Goal: Transaction & Acquisition: Download file/media

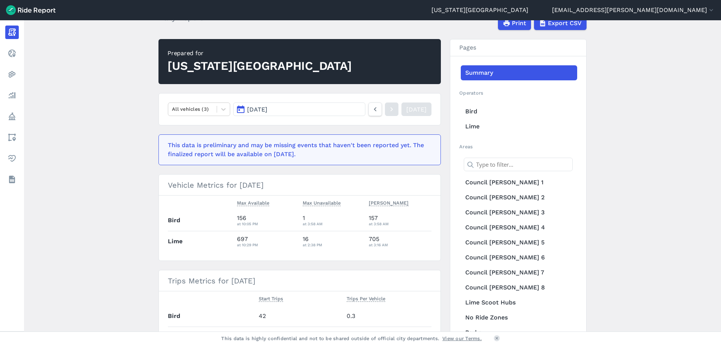
scroll to position [11, 0]
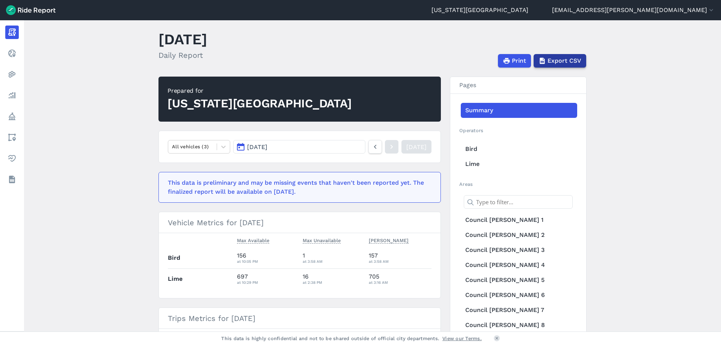
click at [553, 60] on span "Export CSV" at bounding box center [564, 60] width 34 height 9
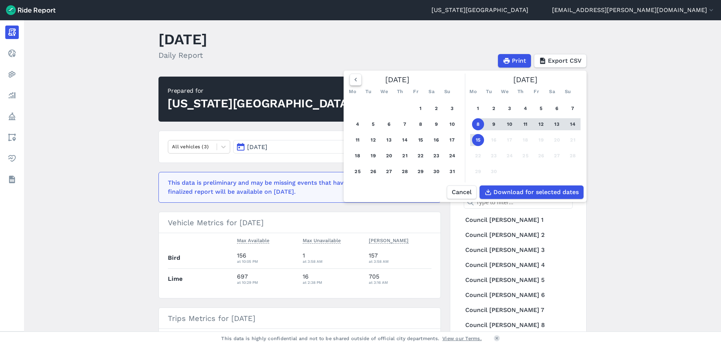
click at [356, 77] on icon "button" at bounding box center [356, 80] width 8 height 8
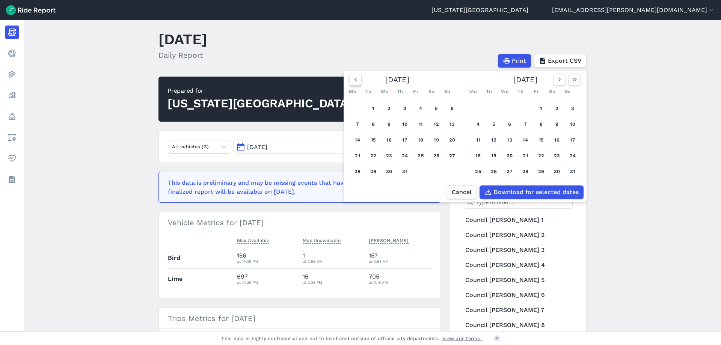
click at [355, 78] on use "button" at bounding box center [355, 80] width 2 height 4
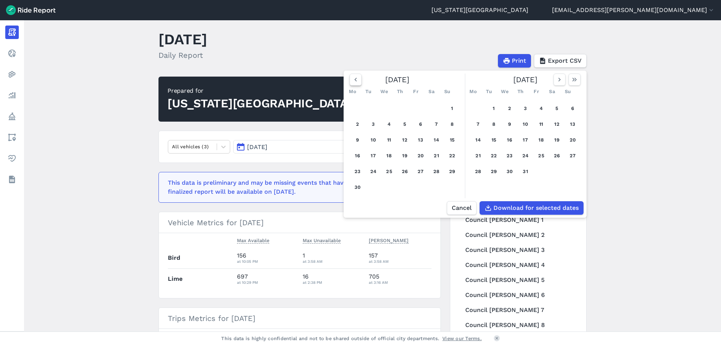
click at [355, 78] on use "button" at bounding box center [355, 80] width 2 height 4
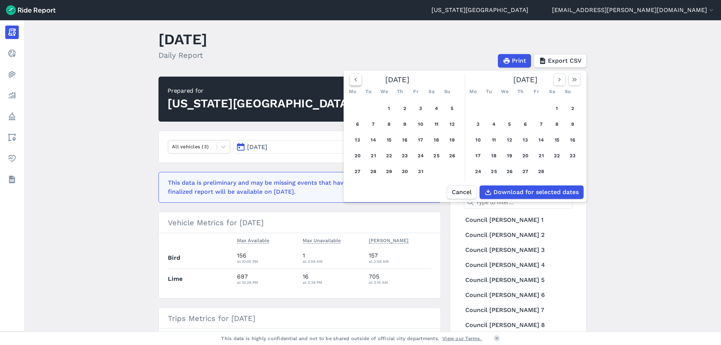
click at [355, 78] on use "button" at bounding box center [355, 80] width 2 height 4
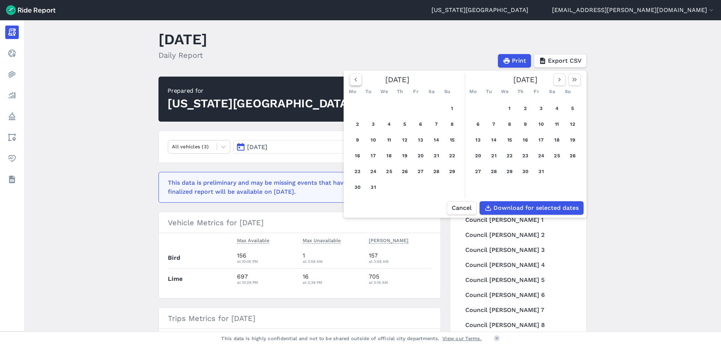
click at [355, 78] on use "button" at bounding box center [355, 80] width 2 height 4
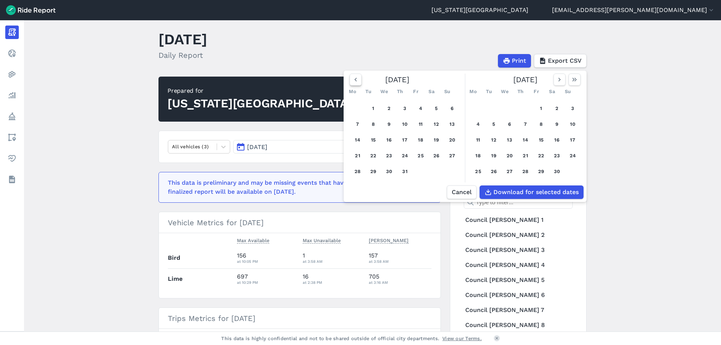
click at [355, 78] on use "button" at bounding box center [355, 80] width 2 height 4
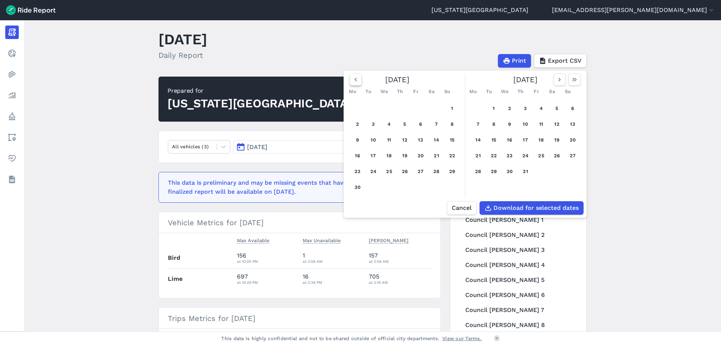
click at [355, 78] on use "button" at bounding box center [355, 80] width 2 height 4
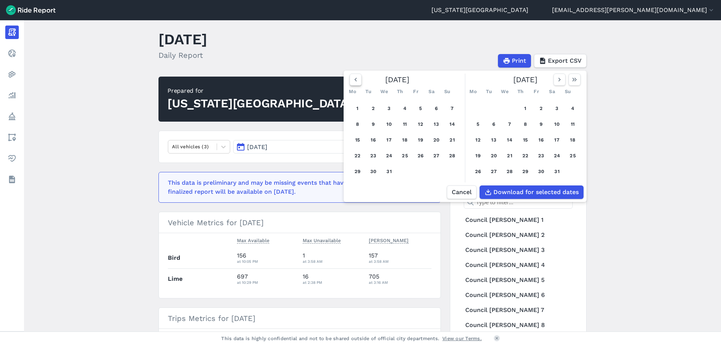
click at [355, 78] on use "button" at bounding box center [355, 80] width 2 height 4
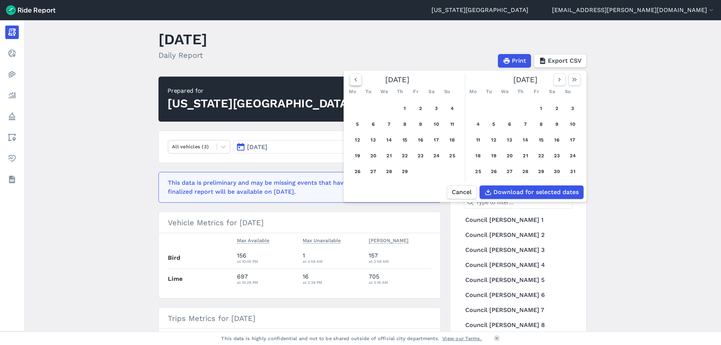
click at [355, 78] on use "button" at bounding box center [355, 80] width 2 height 4
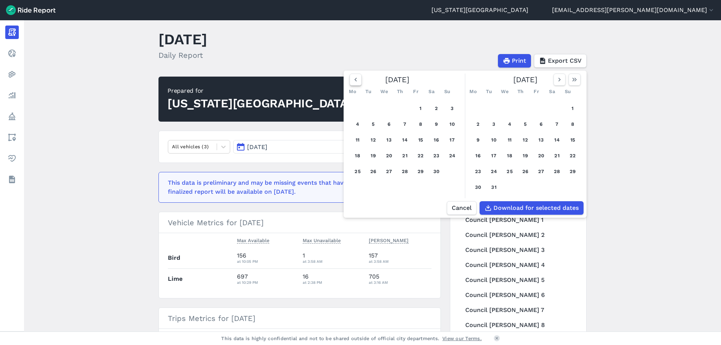
click at [355, 78] on use "button" at bounding box center [355, 80] width 2 height 4
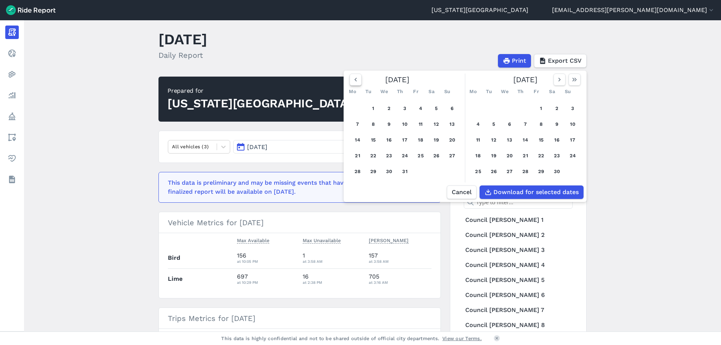
click at [355, 78] on use "button" at bounding box center [355, 80] width 2 height 4
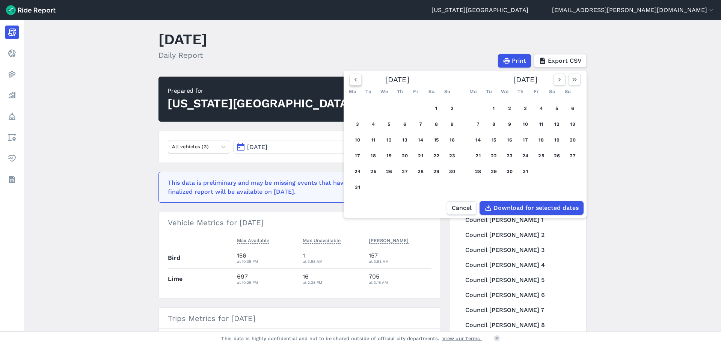
click at [355, 78] on use "button" at bounding box center [355, 80] width 2 height 4
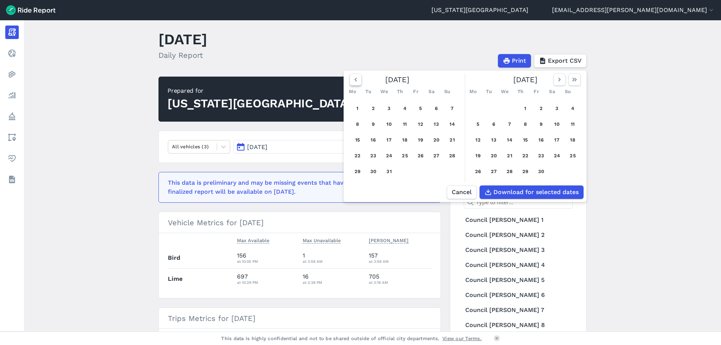
click at [355, 78] on use "button" at bounding box center [355, 80] width 2 height 4
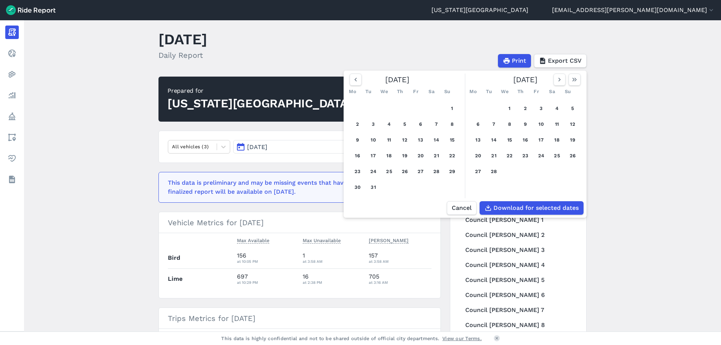
click at [609, 88] on main "[DATE] Daily Report Print Export CSV [DATE] Mo Tu We Th Fr Sa Su 1 2 3 4 5 6 7 …" at bounding box center [372, 175] width 697 height 311
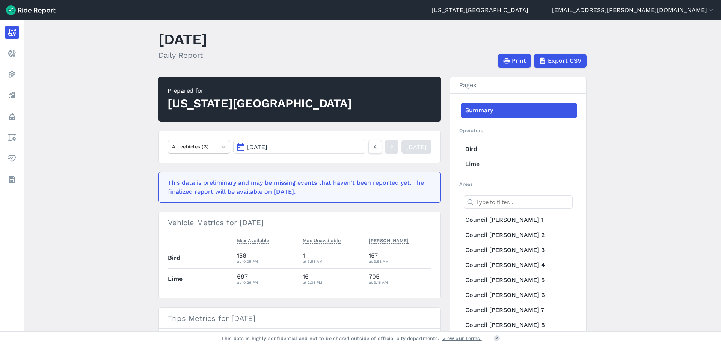
click at [241, 145] on button "[DATE]" at bounding box center [299, 147] width 132 height 14
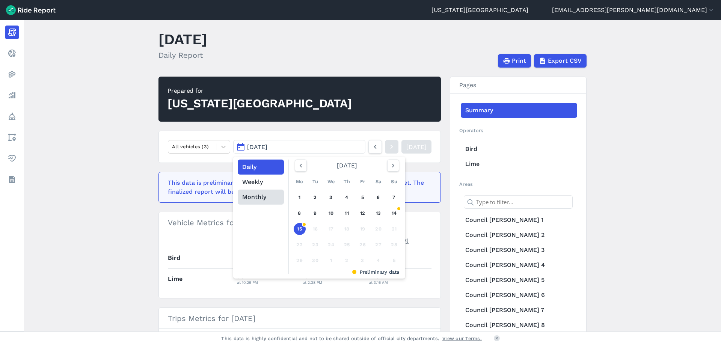
click at [265, 199] on button "Monthly" at bounding box center [261, 197] width 46 height 15
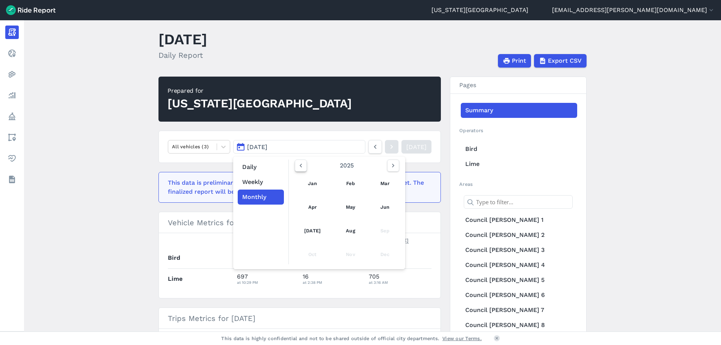
click at [303, 166] on button "button" at bounding box center [301, 166] width 12 height 12
click at [301, 166] on icon "button" at bounding box center [301, 166] width 8 height 8
click at [301, 165] on icon "button" at bounding box center [301, 166] width 8 height 8
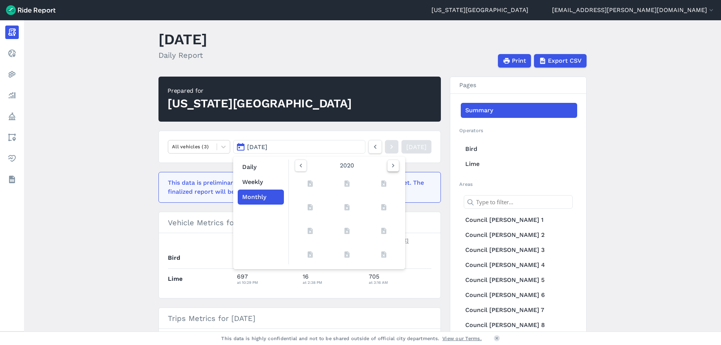
click at [392, 164] on icon "button" at bounding box center [393, 166] width 8 height 8
click at [313, 182] on link "Jan" at bounding box center [312, 184] width 33 height 18
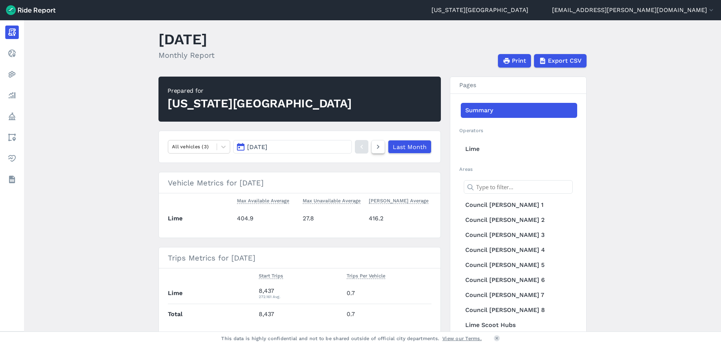
click at [378, 148] on icon at bounding box center [378, 146] width 8 height 9
click at [374, 148] on icon at bounding box center [378, 146] width 8 height 9
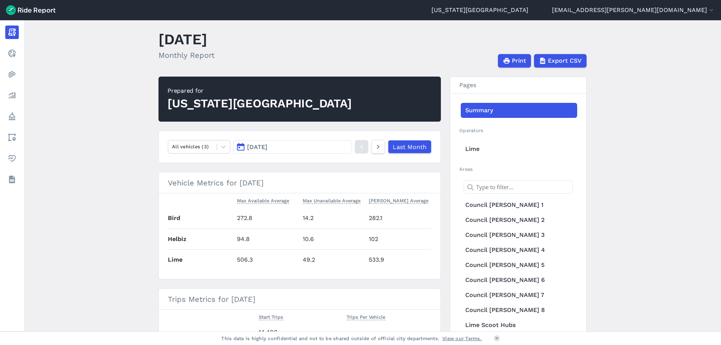
click at [374, 148] on icon at bounding box center [378, 146] width 8 height 9
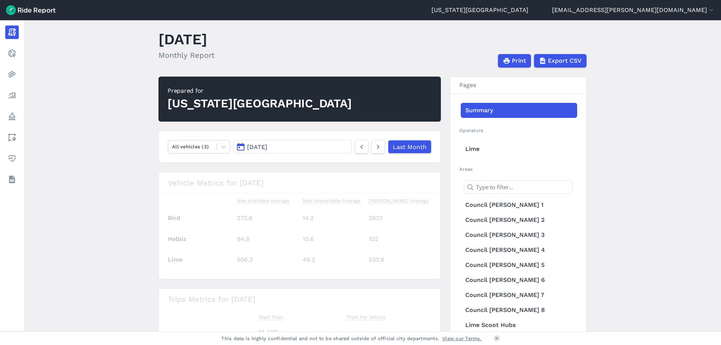
click at [374, 148] on icon at bounding box center [378, 146] width 8 height 9
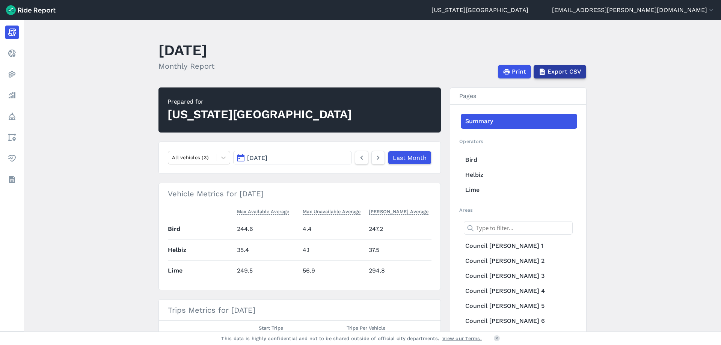
click at [549, 69] on span "Export CSV" at bounding box center [564, 71] width 34 height 9
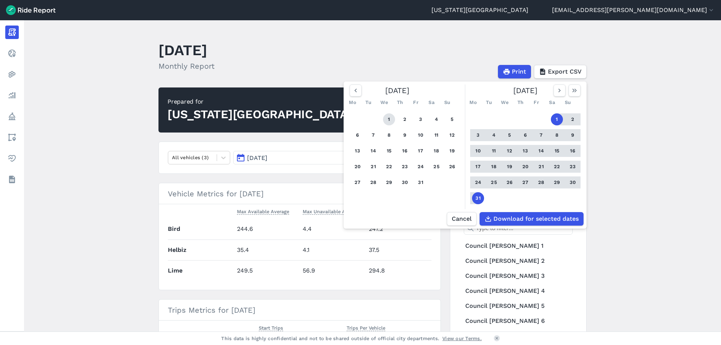
click at [387, 122] on button "1" at bounding box center [389, 119] width 12 height 12
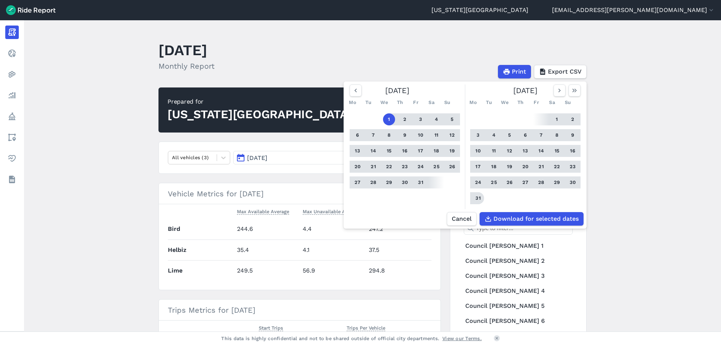
click at [476, 193] on button "31" at bounding box center [478, 198] width 12 height 12
click at [357, 91] on icon "button" at bounding box center [356, 91] width 8 height 8
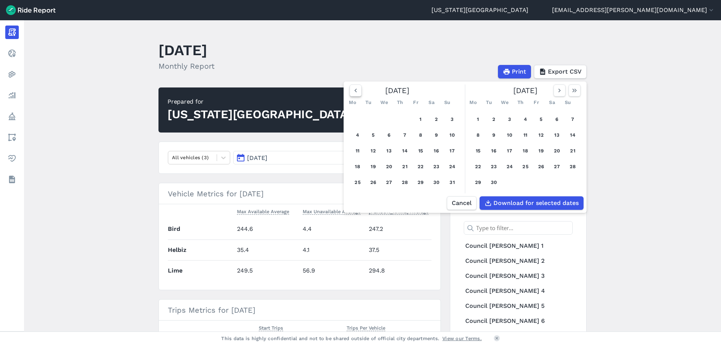
click at [355, 91] on use "button" at bounding box center [355, 91] width 2 height 4
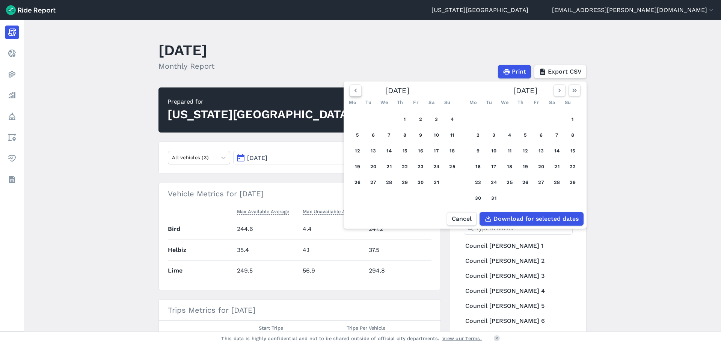
click at [355, 91] on use "button" at bounding box center [355, 91] width 2 height 4
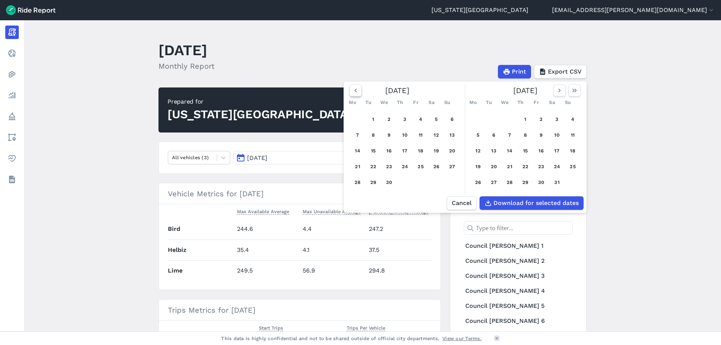
click at [355, 91] on use "button" at bounding box center [355, 91] width 2 height 4
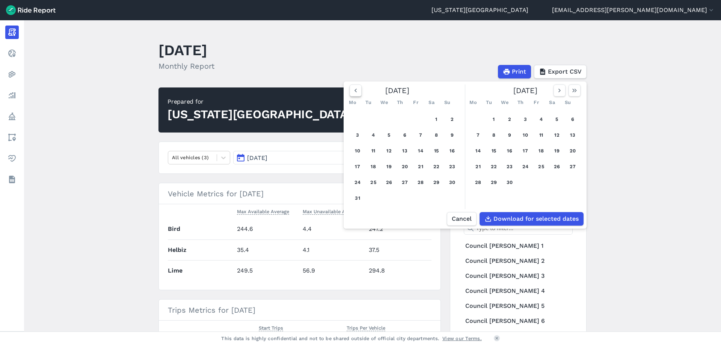
click at [355, 91] on use "button" at bounding box center [355, 91] width 2 height 4
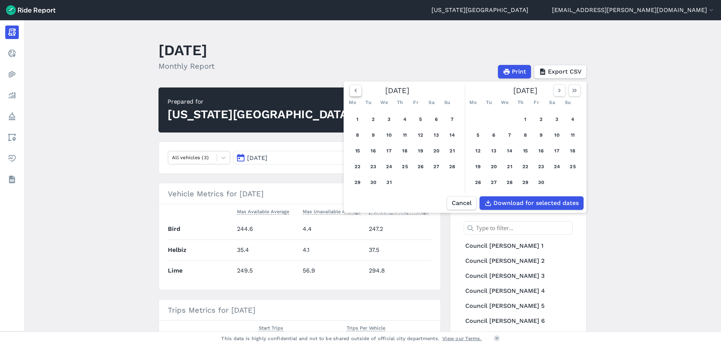
click at [355, 91] on use "button" at bounding box center [355, 91] width 2 height 4
click at [423, 120] on button "1" at bounding box center [420, 119] width 12 height 12
click at [572, 92] on icon "button" at bounding box center [575, 91] width 8 height 8
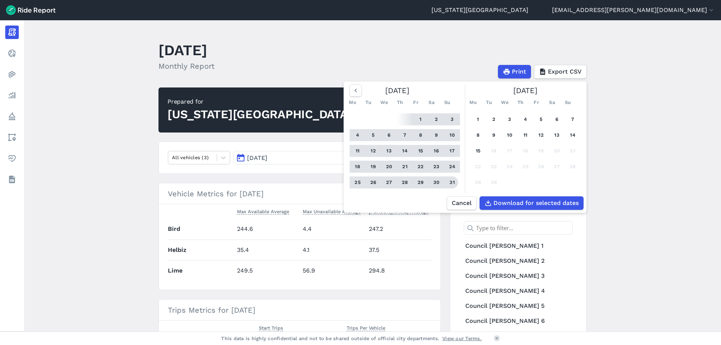
click at [451, 184] on button "31" at bounding box center [452, 182] width 12 height 12
click at [520, 208] on span "Download for selected dates" at bounding box center [535, 203] width 85 height 9
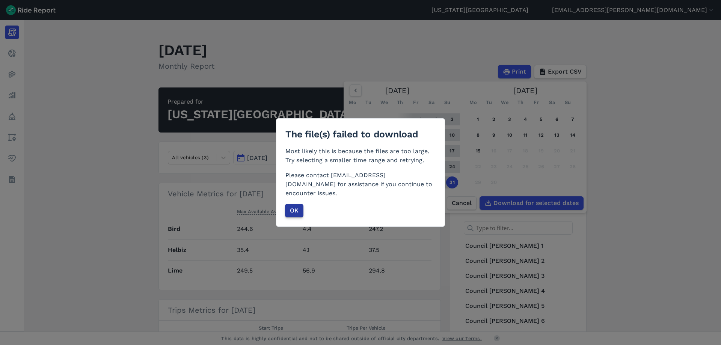
click at [298, 206] on span "OK" at bounding box center [294, 210] width 9 height 9
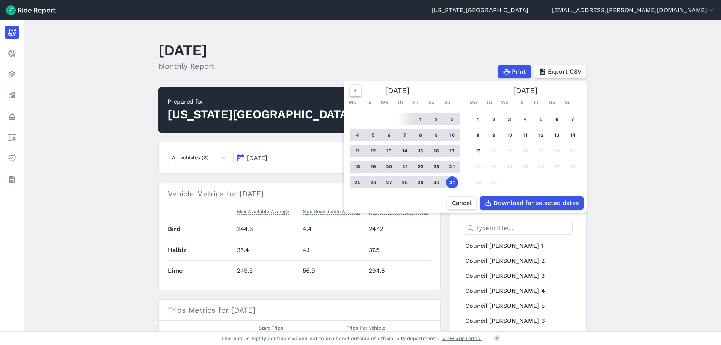
click at [352, 91] on icon "button" at bounding box center [356, 91] width 8 height 8
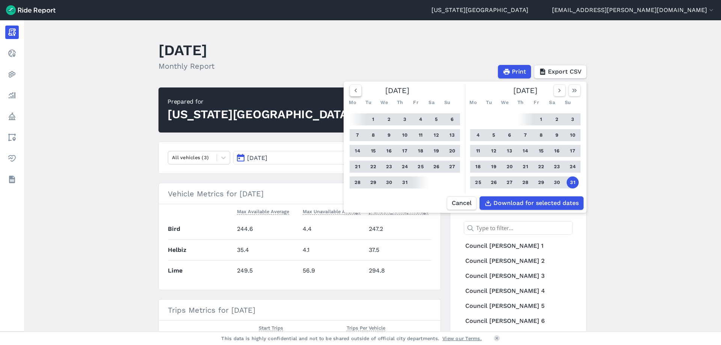
click at [352, 91] on icon "button" at bounding box center [356, 91] width 8 height 8
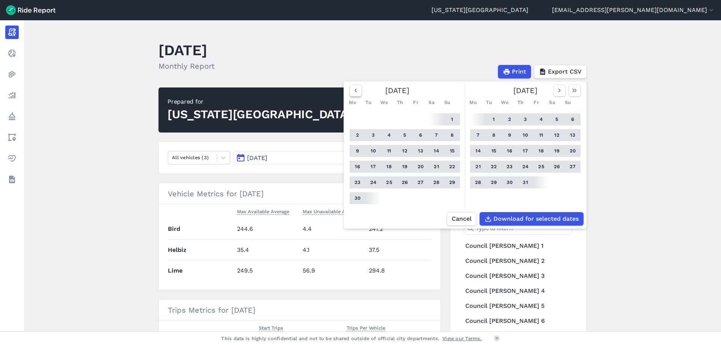
click at [352, 91] on icon "button" at bounding box center [356, 91] width 8 height 8
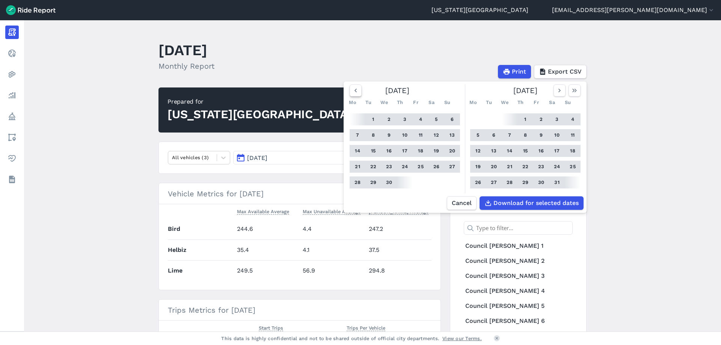
click at [352, 91] on icon "button" at bounding box center [356, 91] width 8 height 8
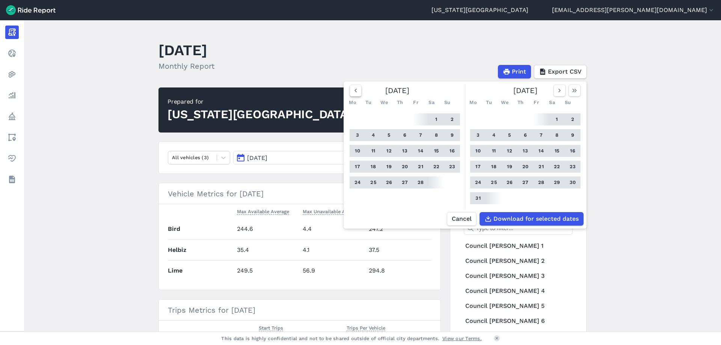
click at [352, 91] on icon "button" at bounding box center [356, 91] width 8 height 8
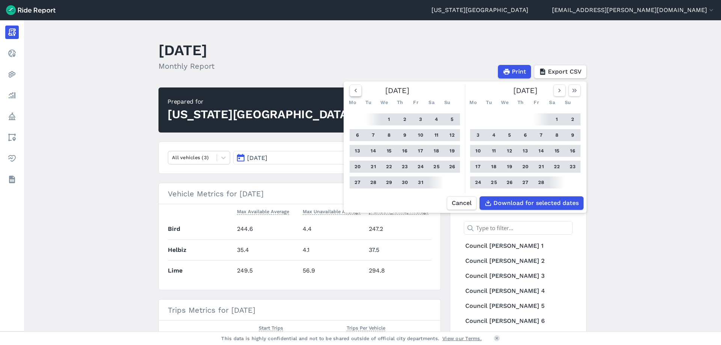
click at [352, 91] on icon "button" at bounding box center [356, 91] width 8 height 8
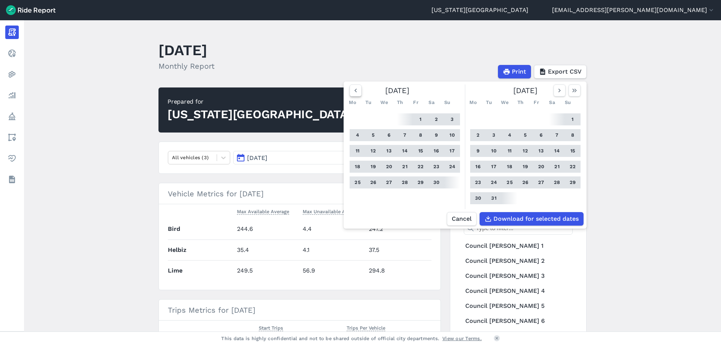
click at [352, 91] on icon "button" at bounding box center [356, 91] width 8 height 8
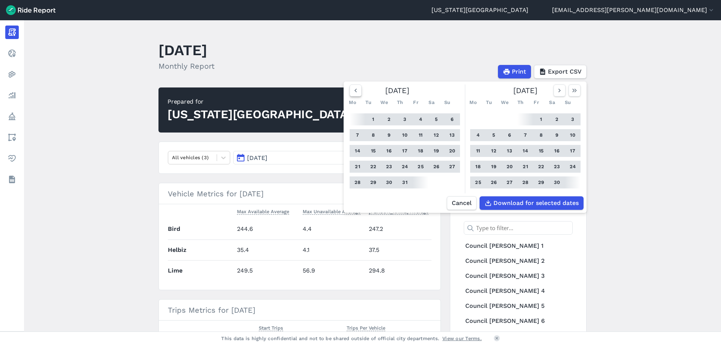
click at [352, 91] on icon "button" at bounding box center [356, 91] width 8 height 8
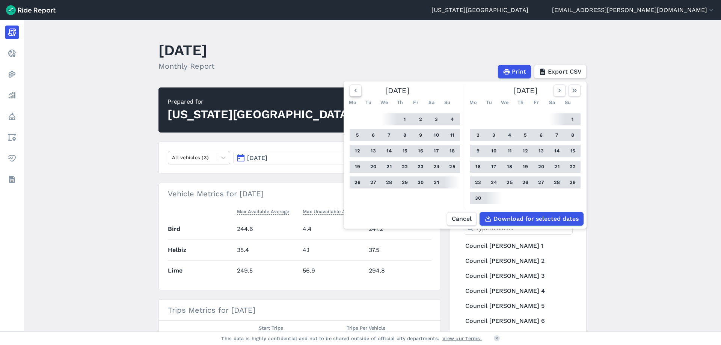
click at [352, 91] on icon "button" at bounding box center [356, 91] width 8 height 8
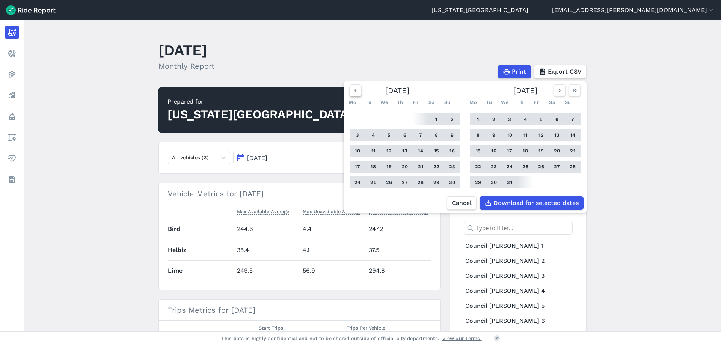
click at [352, 91] on icon "button" at bounding box center [356, 91] width 8 height 8
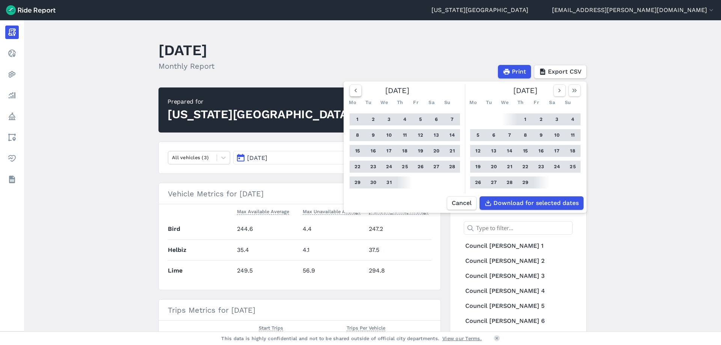
click at [352, 91] on icon "button" at bounding box center [356, 91] width 8 height 8
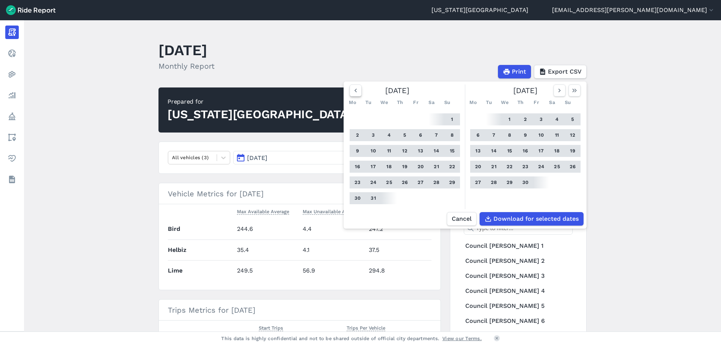
click at [352, 91] on icon "button" at bounding box center [356, 91] width 8 height 8
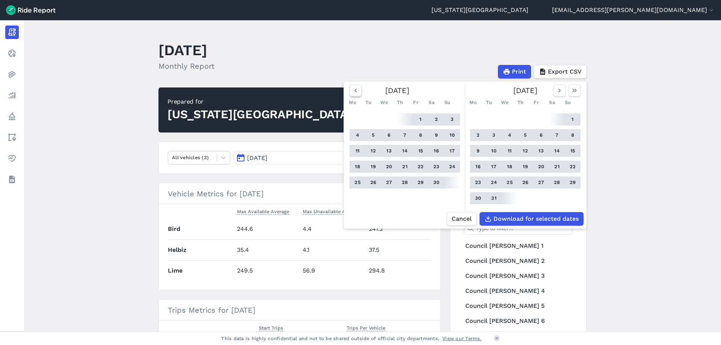
click at [352, 91] on icon "button" at bounding box center [356, 91] width 8 height 8
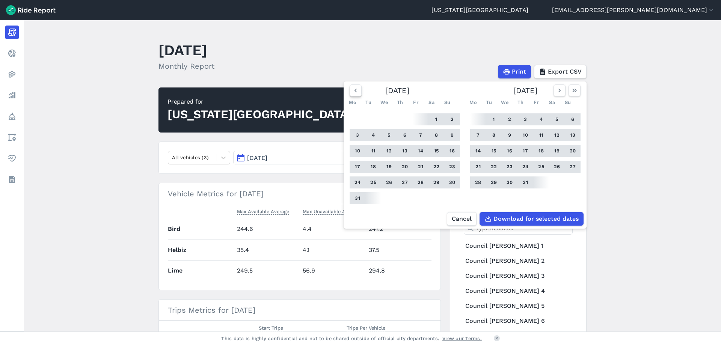
click at [352, 91] on icon "button" at bounding box center [356, 91] width 8 height 8
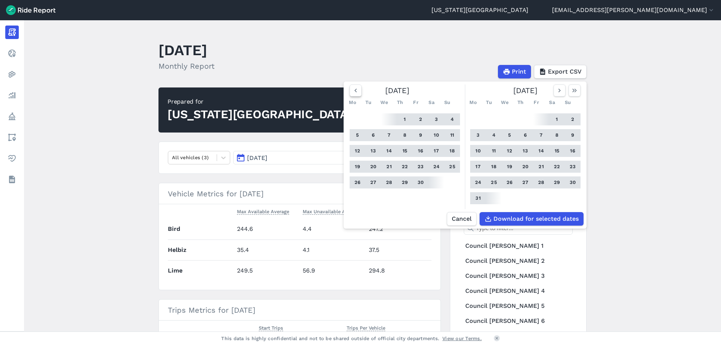
click at [352, 91] on icon "button" at bounding box center [356, 91] width 8 height 8
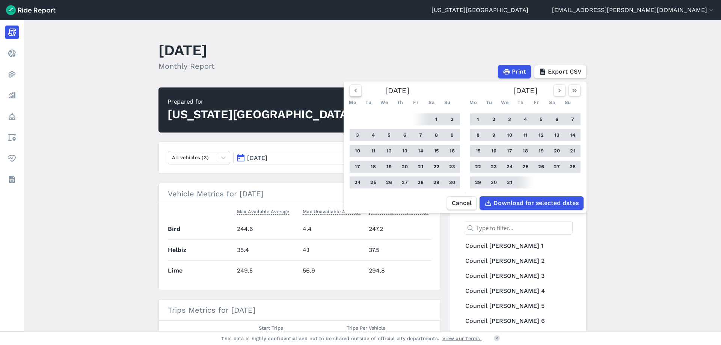
click at [352, 91] on icon "button" at bounding box center [356, 91] width 8 height 8
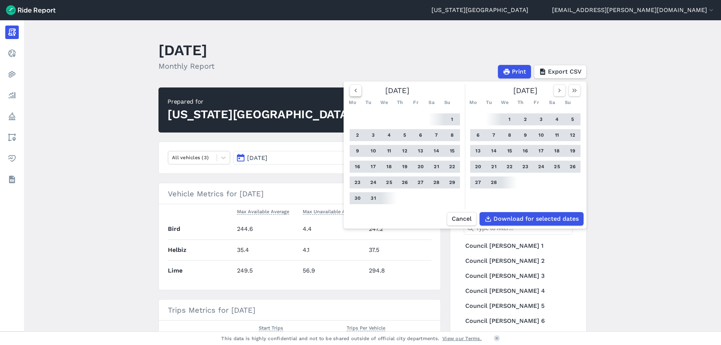
click at [352, 91] on icon "button" at bounding box center [356, 91] width 8 height 8
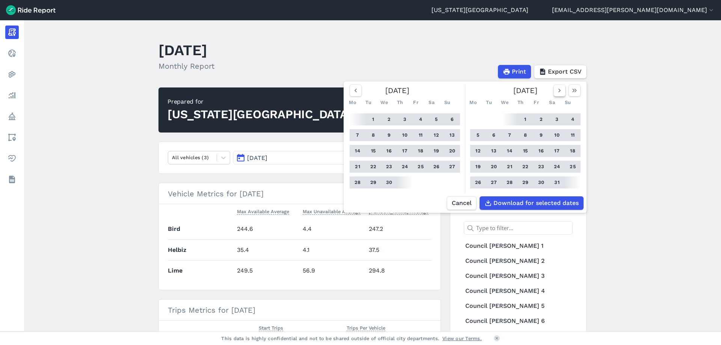
click at [556, 94] on icon "button" at bounding box center [560, 91] width 8 height 8
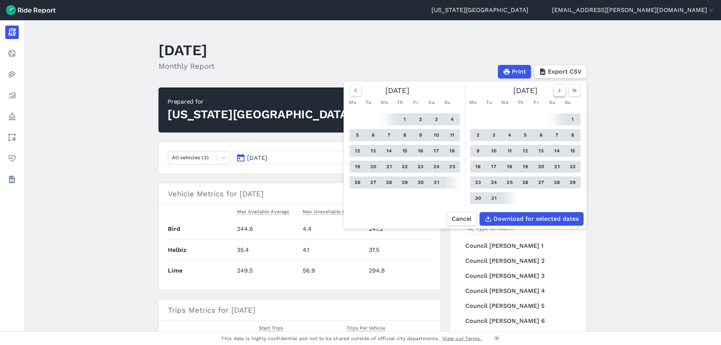
click at [555, 98] on div "Mo Tu We Th Fr Sa Su" at bounding box center [525, 102] width 116 height 12
click at [559, 90] on use "button" at bounding box center [559, 91] width 2 height 4
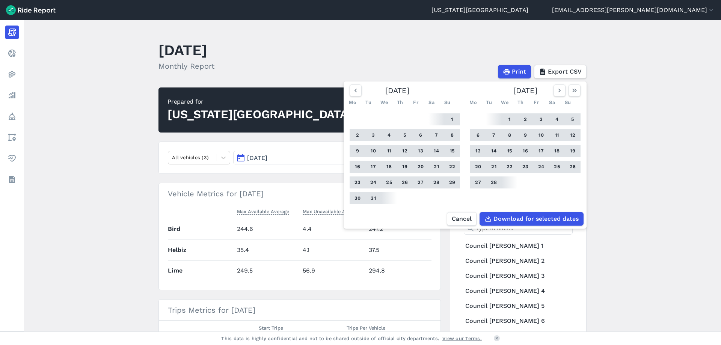
click at [453, 118] on button "1" at bounding box center [452, 119] width 12 height 12
click at [577, 91] on icon "button" at bounding box center [575, 91] width 8 height 8
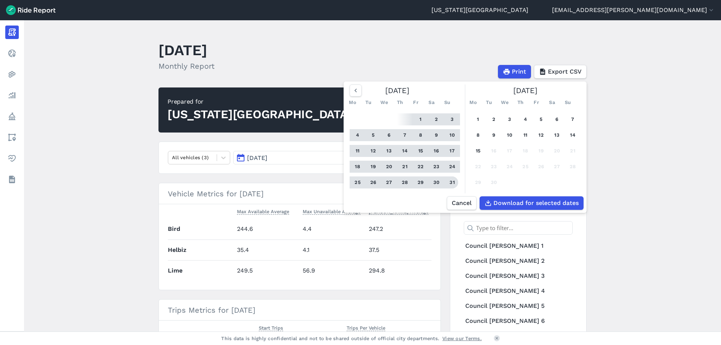
click at [452, 182] on button "31" at bounding box center [452, 182] width 12 height 12
click at [526, 208] on span "Download for selected dates" at bounding box center [535, 203] width 85 height 9
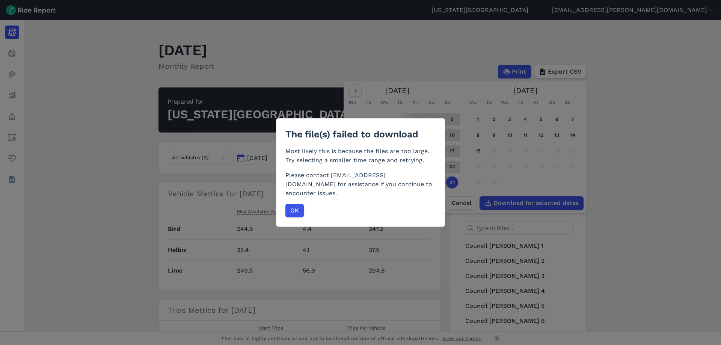
click at [284, 205] on div "The file(s) failed to download Most likely this is because the files are too la…" at bounding box center [360, 172] width 169 height 108
click at [291, 207] on span "OK" at bounding box center [294, 210] width 9 height 9
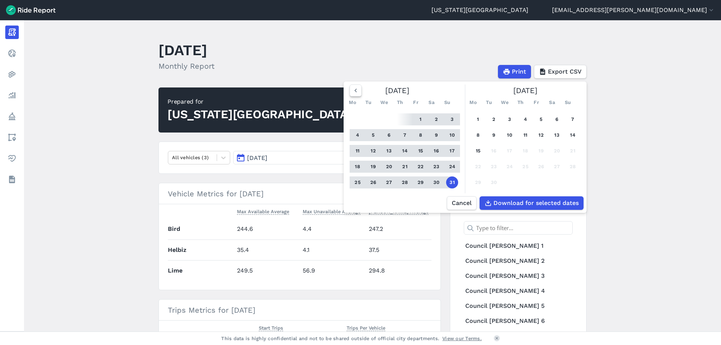
click at [356, 91] on icon "button" at bounding box center [356, 91] width 8 height 8
click at [354, 90] on icon "button" at bounding box center [356, 91] width 8 height 8
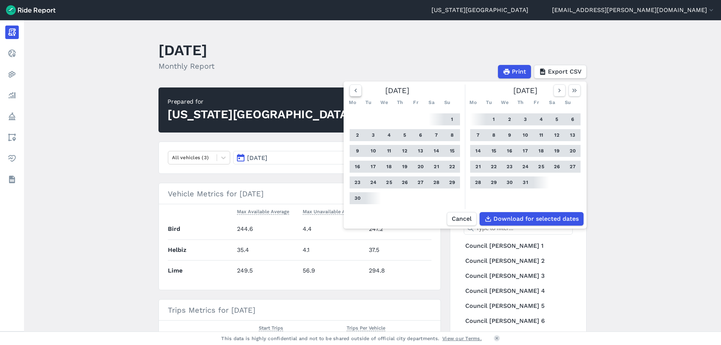
click at [353, 90] on icon "button" at bounding box center [356, 91] width 8 height 8
click at [352, 90] on icon "button" at bounding box center [356, 91] width 8 height 8
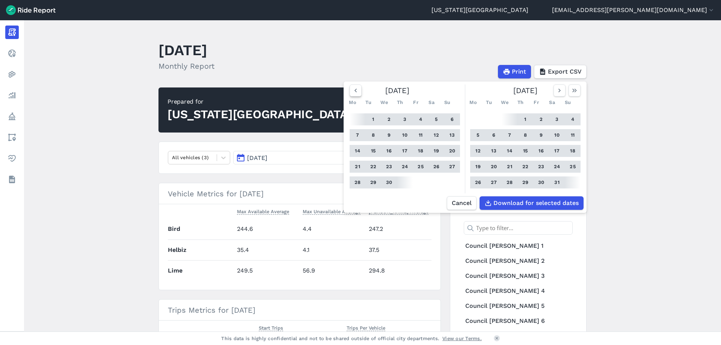
click at [352, 90] on icon "button" at bounding box center [356, 91] width 8 height 8
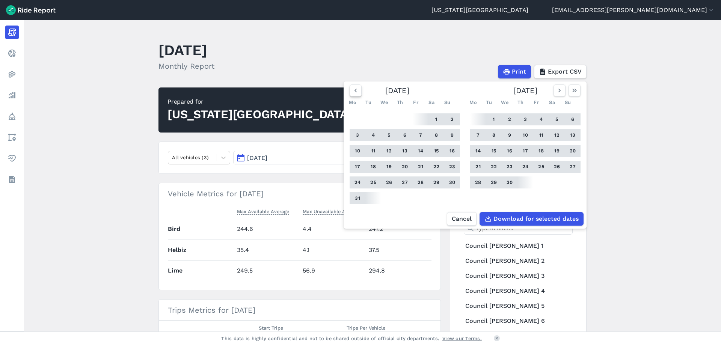
click at [352, 90] on icon "button" at bounding box center [356, 91] width 8 height 8
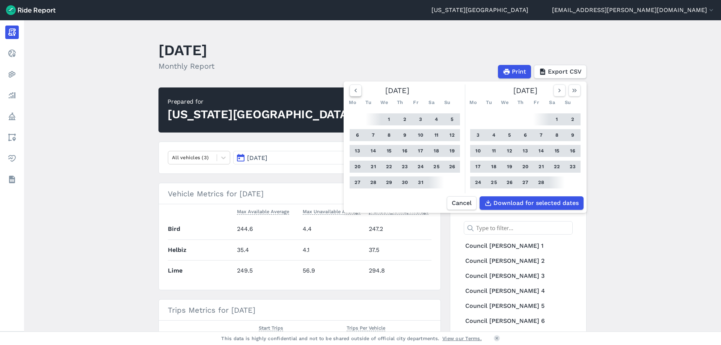
click at [352, 90] on icon "button" at bounding box center [356, 91] width 8 height 8
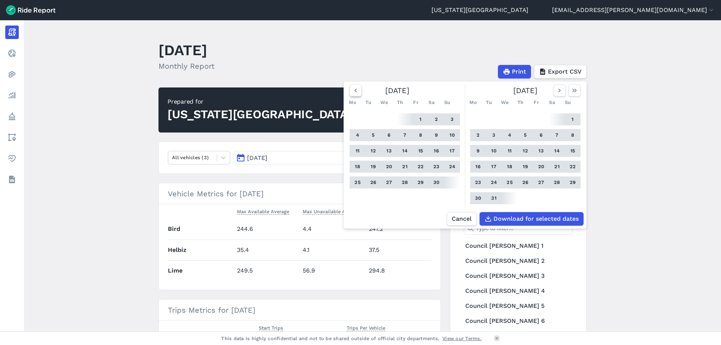
click at [352, 90] on icon "button" at bounding box center [356, 91] width 8 height 8
click at [350, 90] on button "button" at bounding box center [355, 90] width 12 height 12
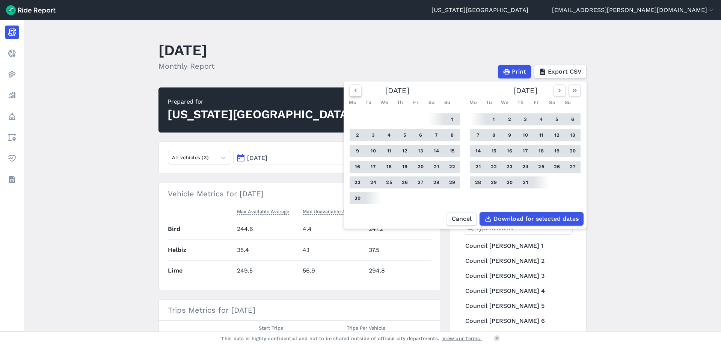
click at [350, 90] on button "button" at bounding box center [355, 90] width 12 height 12
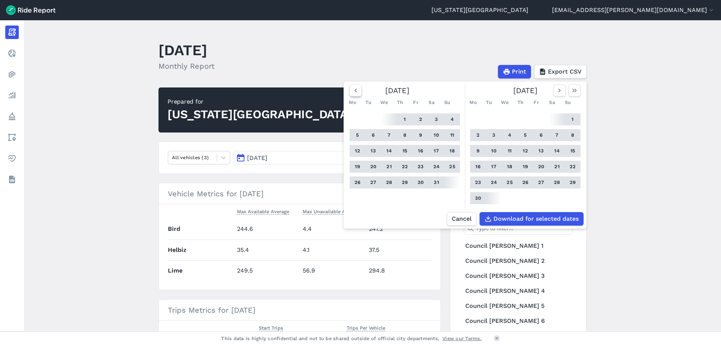
click at [350, 90] on button "button" at bounding box center [355, 90] width 12 height 12
click at [347, 90] on div "[DATE]" at bounding box center [404, 90] width 116 height 12
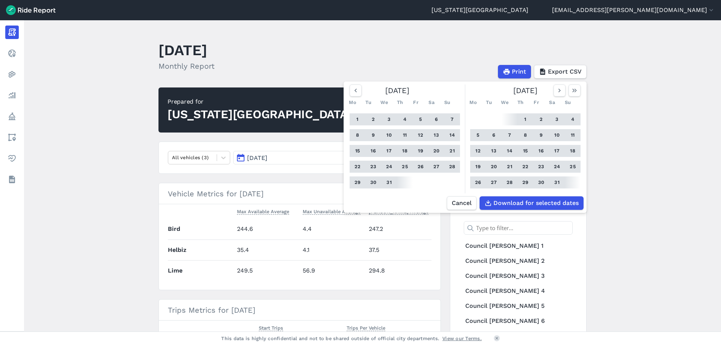
click at [342, 86] on main "[DATE] Monthly Report Print Export CSV [DATE] Mo Tu We Th Fr Sa Su 1 2 3 4 5 6 …" at bounding box center [372, 175] width 697 height 311
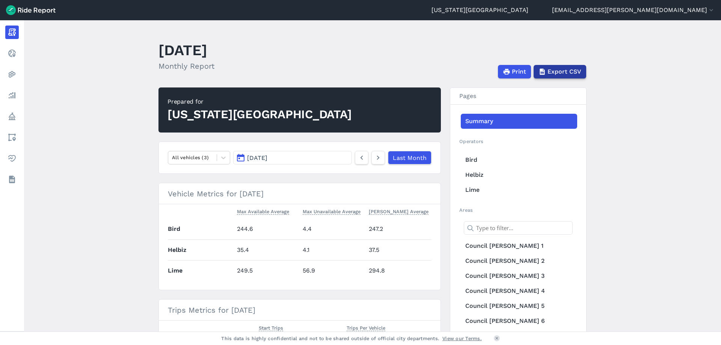
click at [560, 69] on span "Export CSV" at bounding box center [564, 71] width 34 height 9
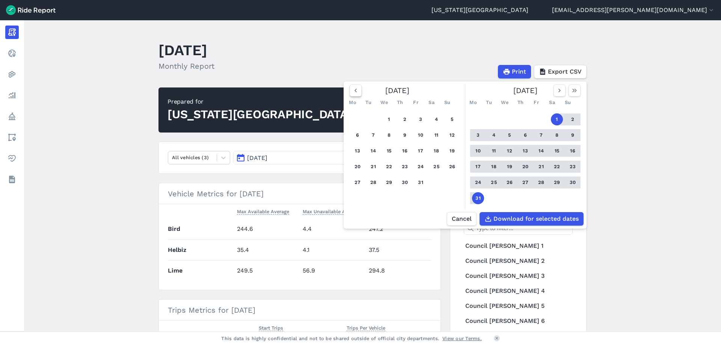
click at [353, 94] on icon "button" at bounding box center [356, 91] width 8 height 8
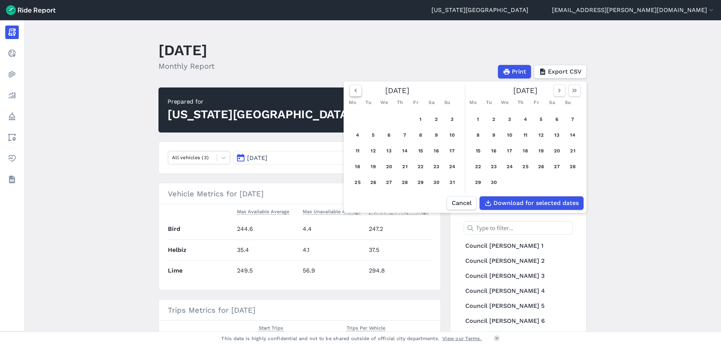
click at [353, 94] on icon "button" at bounding box center [356, 91] width 8 height 8
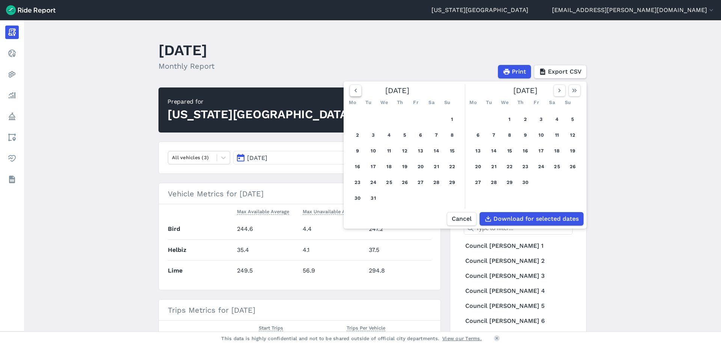
click at [353, 94] on icon "button" at bounding box center [356, 91] width 8 height 8
click at [353, 93] on icon "button" at bounding box center [356, 91] width 8 height 8
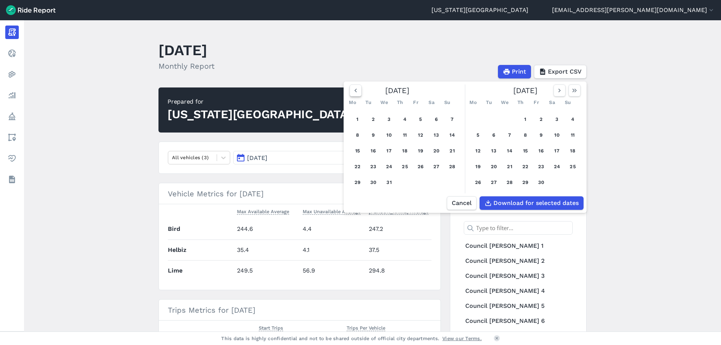
click at [353, 93] on icon "button" at bounding box center [356, 91] width 8 height 8
click at [619, 131] on main "[DATE] Monthly Report Print Export CSV [DATE] Mo Tu We Th Fr Sa Su 1 2 3 4 5 6 …" at bounding box center [372, 175] width 697 height 311
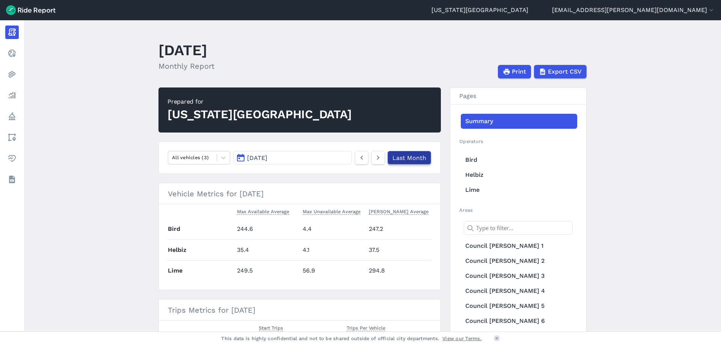
click at [402, 157] on link "Last Month" at bounding box center [409, 158] width 44 height 14
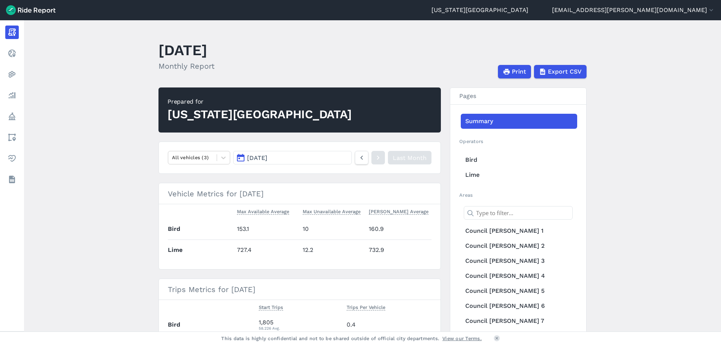
click at [252, 161] on span "[DATE]" at bounding box center [257, 157] width 20 height 7
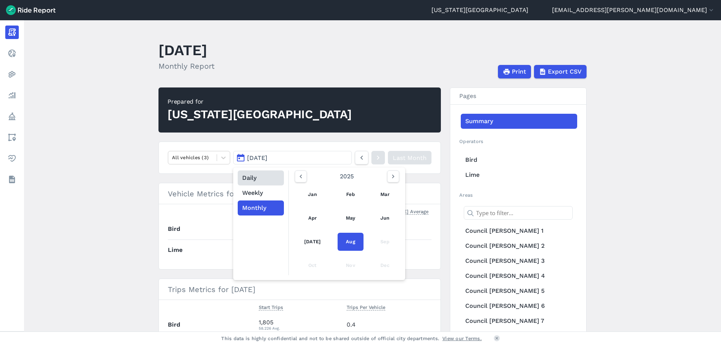
click at [260, 178] on button "Daily" at bounding box center [261, 177] width 46 height 15
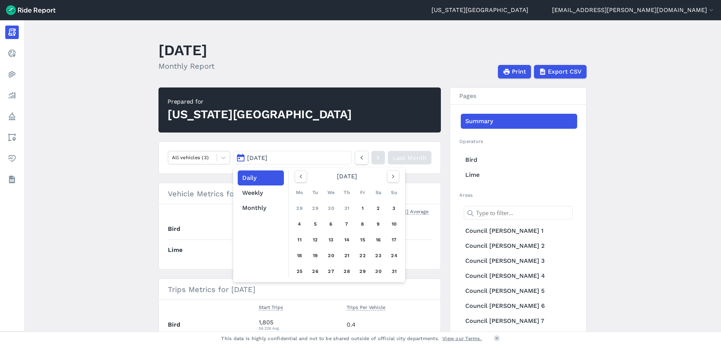
click at [644, 135] on main "[DATE] Monthly Report Print Export CSV Prepared for [US_STATE][GEOGRAPHIC_DATA]…" at bounding box center [372, 175] width 697 height 311
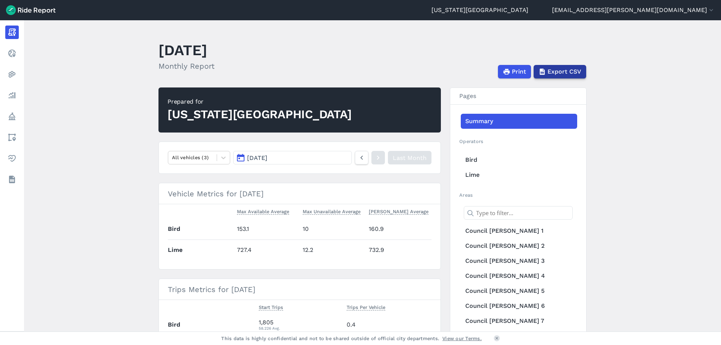
click at [548, 74] on span "Export CSV" at bounding box center [564, 71] width 34 height 9
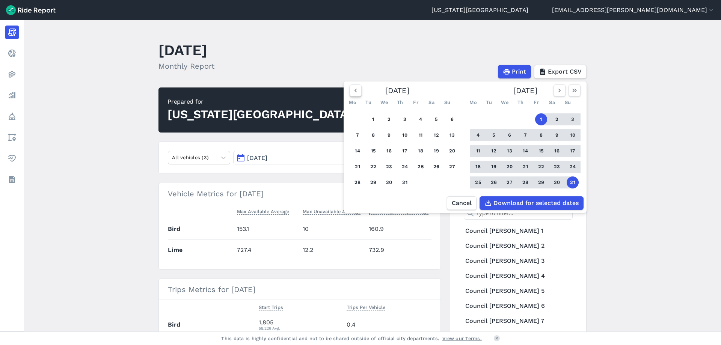
click at [355, 92] on use "button" at bounding box center [355, 91] width 2 height 4
click at [355, 91] on use "button" at bounding box center [355, 91] width 2 height 4
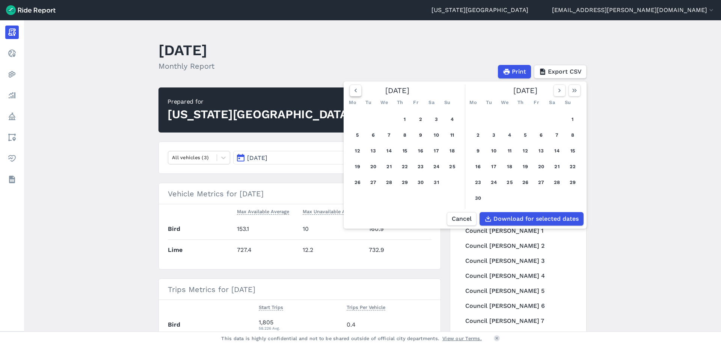
click at [355, 91] on use "button" at bounding box center [355, 91] width 2 height 4
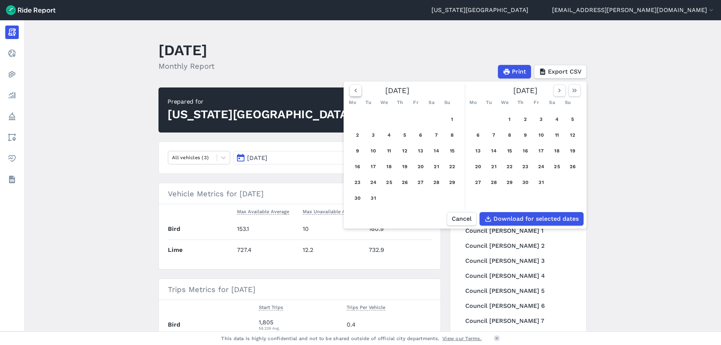
click at [355, 91] on use "button" at bounding box center [355, 91] width 2 height 4
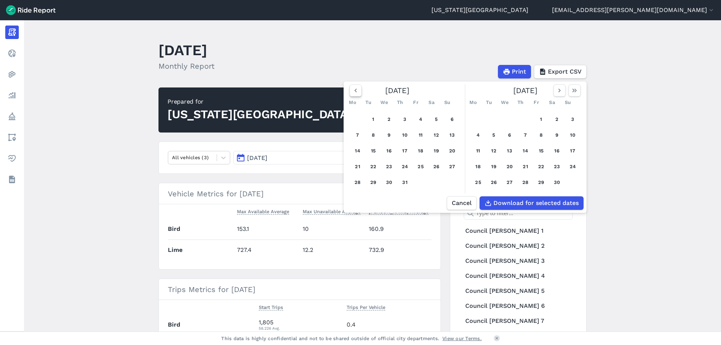
click at [355, 91] on use "button" at bounding box center [355, 91] width 2 height 4
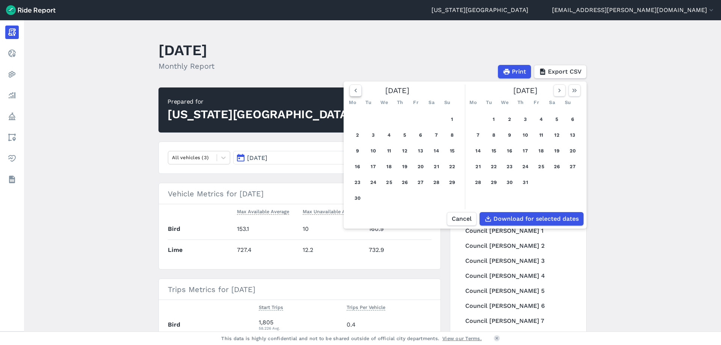
click at [355, 91] on use "button" at bounding box center [355, 91] width 2 height 4
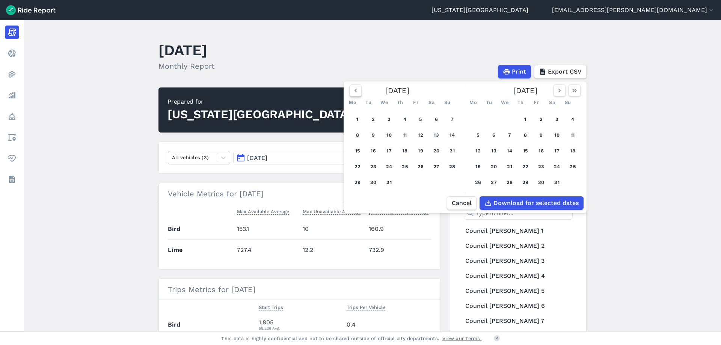
click at [355, 91] on use "button" at bounding box center [355, 91] width 2 height 4
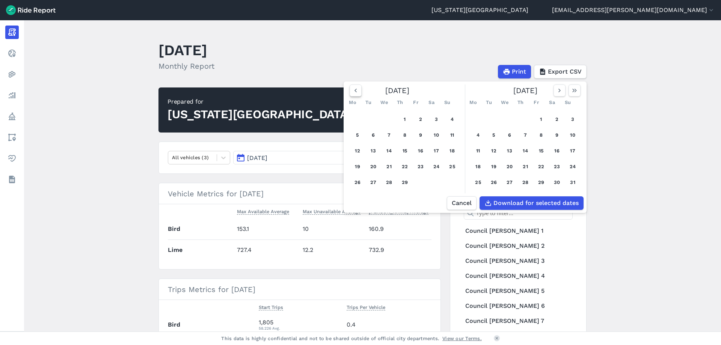
click at [355, 91] on use "button" at bounding box center [355, 91] width 2 height 4
click at [357, 120] on button "1" at bounding box center [357, 119] width 12 height 12
click at [576, 90] on icon "button" at bounding box center [575, 91] width 8 height 8
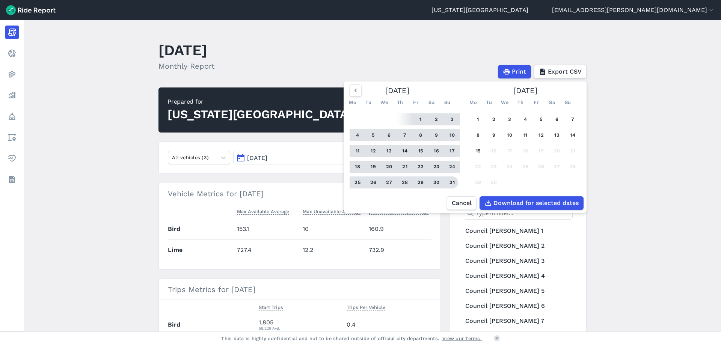
click at [451, 182] on button "31" at bounding box center [452, 182] width 12 height 12
click at [505, 208] on span "Download for selected dates" at bounding box center [535, 203] width 85 height 9
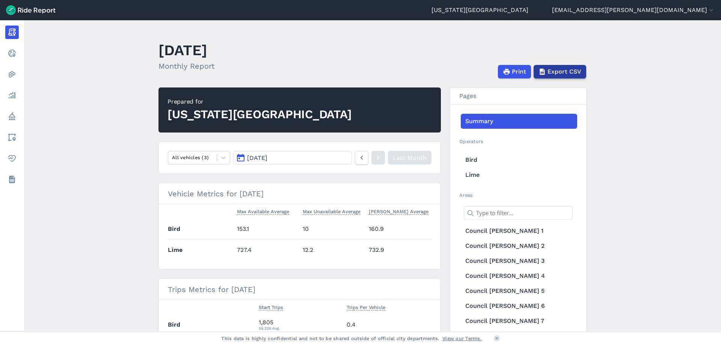
click at [562, 72] on span "Export CSV" at bounding box center [564, 71] width 34 height 9
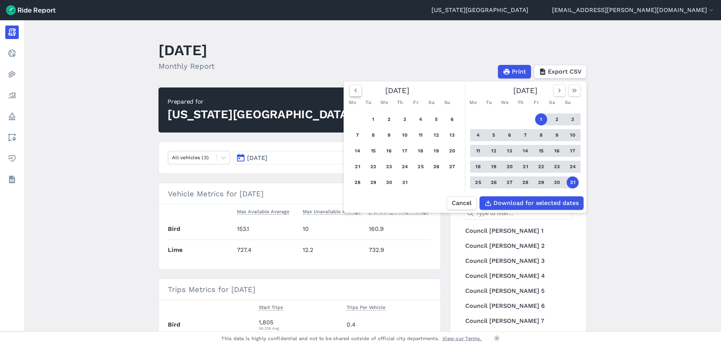
click at [359, 90] on button "button" at bounding box center [355, 90] width 12 height 12
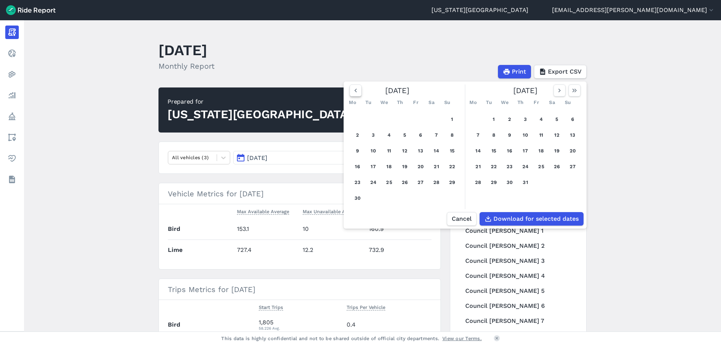
click at [357, 90] on icon "button" at bounding box center [356, 91] width 8 height 8
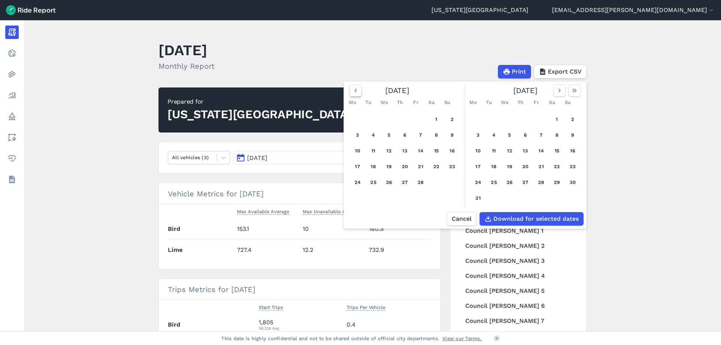
click at [357, 90] on icon "button" at bounding box center [356, 91] width 8 height 8
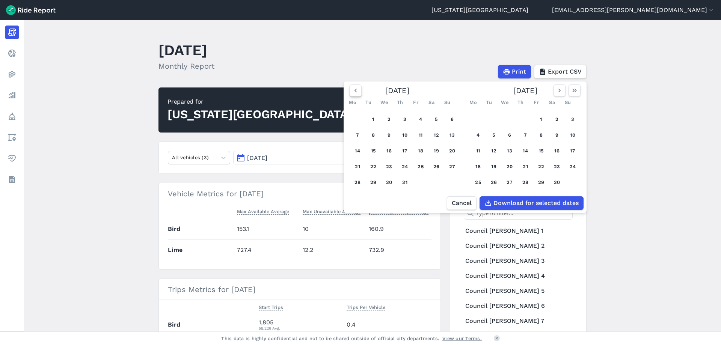
click at [357, 90] on icon "button" at bounding box center [356, 91] width 8 height 8
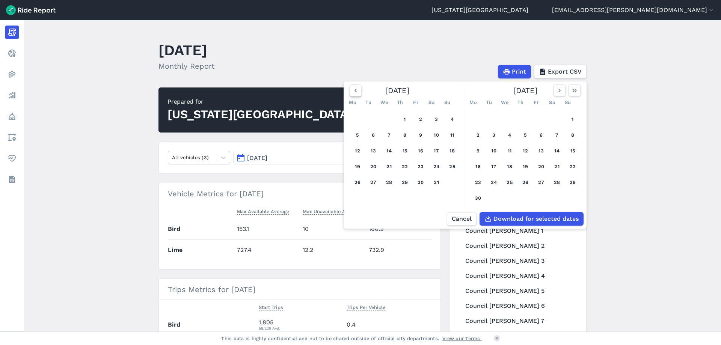
click at [357, 90] on icon "button" at bounding box center [356, 91] width 8 height 8
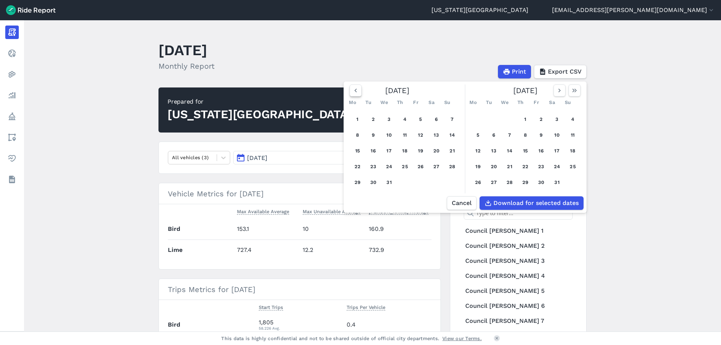
click at [357, 90] on icon "button" at bounding box center [356, 91] width 8 height 8
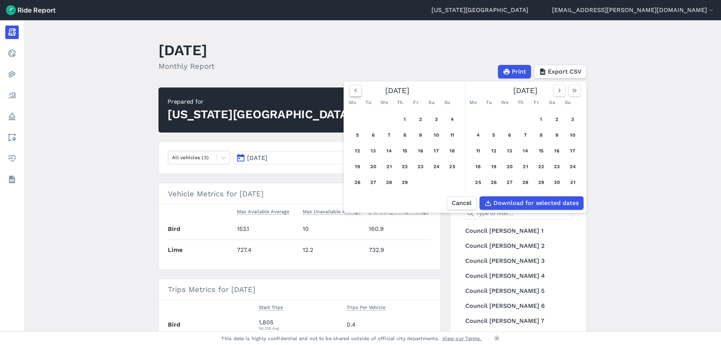
click at [357, 90] on icon "button" at bounding box center [356, 91] width 8 height 8
click at [356, 120] on button "1" at bounding box center [357, 119] width 12 height 12
click at [573, 90] on use "button" at bounding box center [574, 91] width 5 height 4
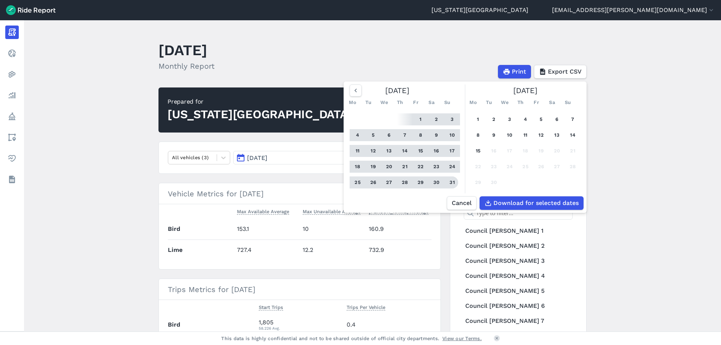
click at [451, 185] on button "31" at bounding box center [452, 182] width 12 height 12
click at [539, 208] on span "Download for selected dates" at bounding box center [535, 203] width 85 height 9
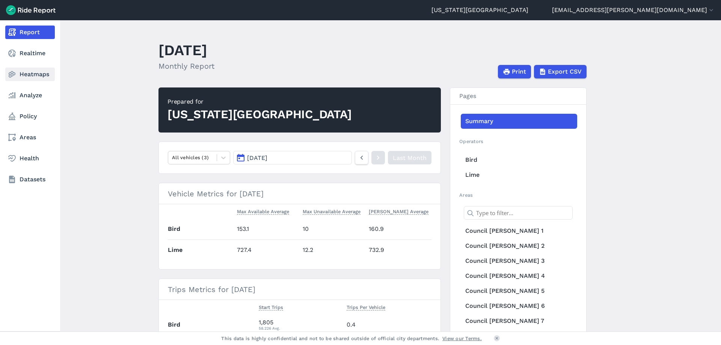
click at [18, 72] on link "Heatmaps" at bounding box center [30, 75] width 50 height 14
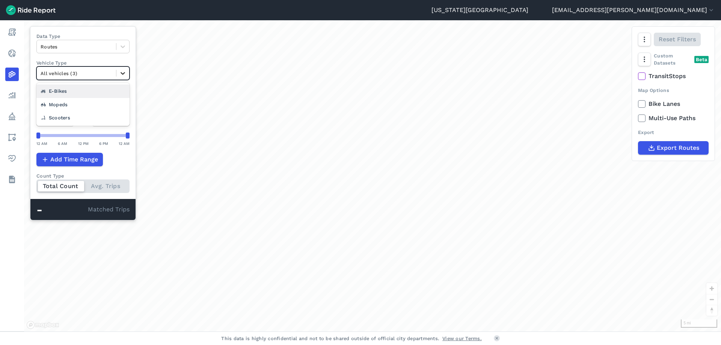
click at [127, 75] on icon at bounding box center [123, 73] width 8 height 8
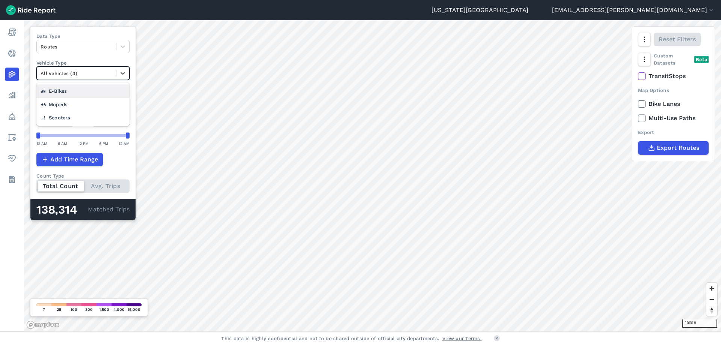
click at [92, 90] on div "E-Bikes" at bounding box center [82, 90] width 93 height 13
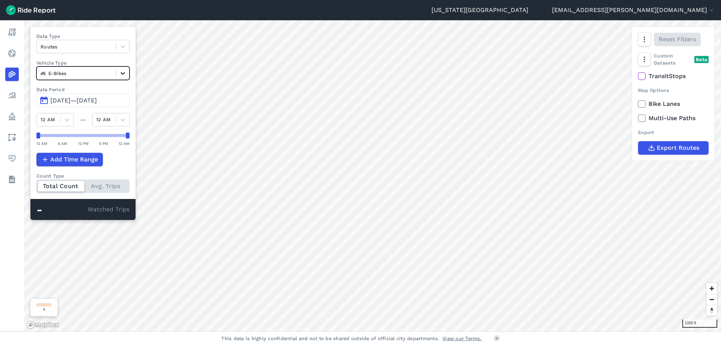
click at [123, 73] on icon at bounding box center [123, 73] width 8 height 8
click at [102, 113] on div "Scooters" at bounding box center [82, 117] width 93 height 13
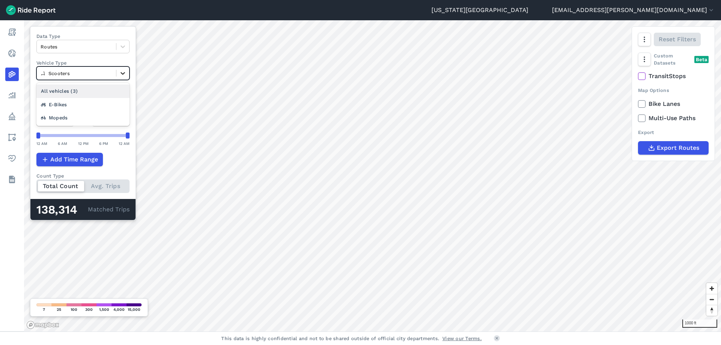
click at [127, 77] on icon at bounding box center [123, 73] width 8 height 8
click at [123, 72] on icon at bounding box center [123, 73] width 8 height 8
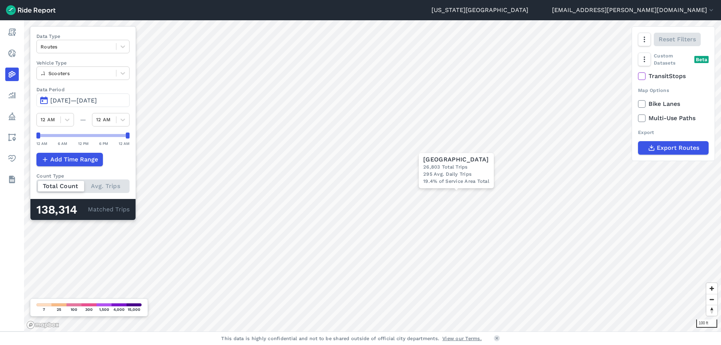
click at [59, 100] on span "[DATE]—[DATE]" at bounding box center [73, 100] width 47 height 7
click at [47, 99] on button "[DATE]—[DATE]" at bounding box center [82, 100] width 93 height 14
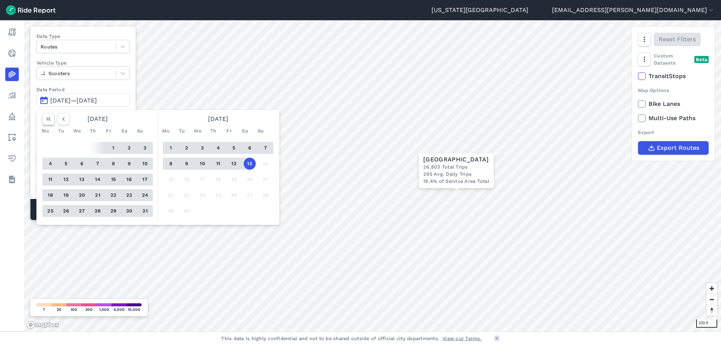
click at [46, 118] on icon "button" at bounding box center [49, 119] width 8 height 8
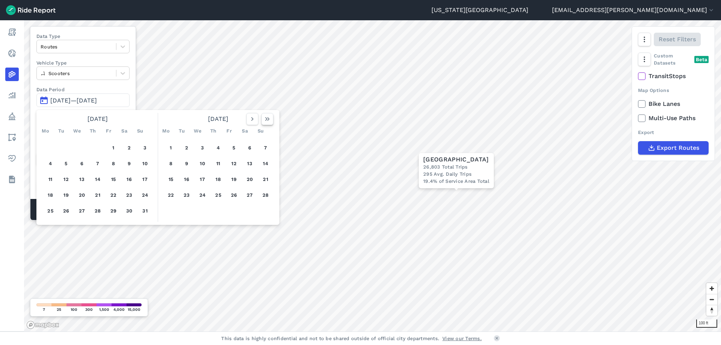
click at [267, 120] on icon "button" at bounding box center [268, 119] width 8 height 8
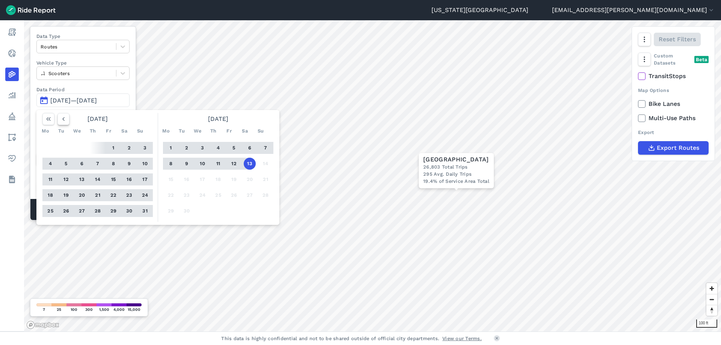
click at [63, 120] on icon "button" at bounding box center [64, 119] width 8 height 8
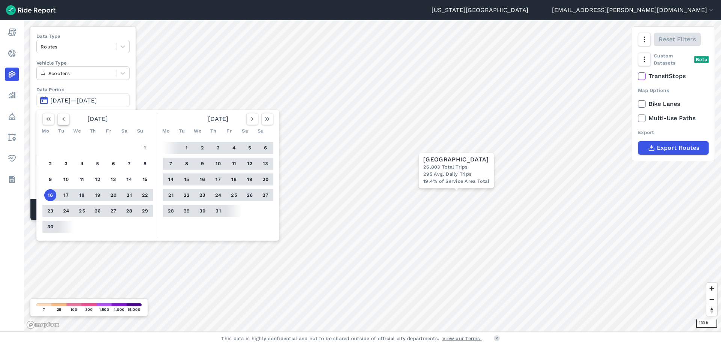
click at [63, 120] on icon "button" at bounding box center [64, 119] width 8 height 8
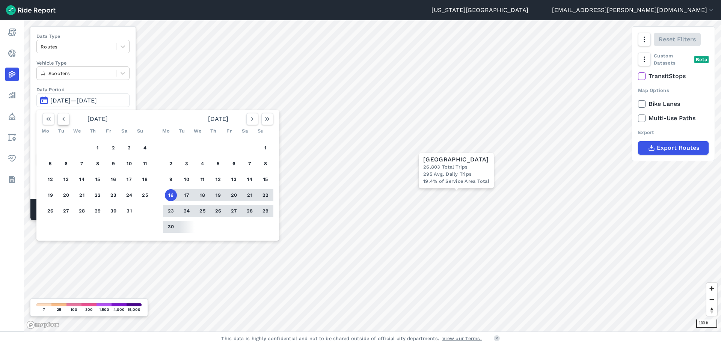
click at [63, 120] on icon "button" at bounding box center [64, 119] width 8 height 8
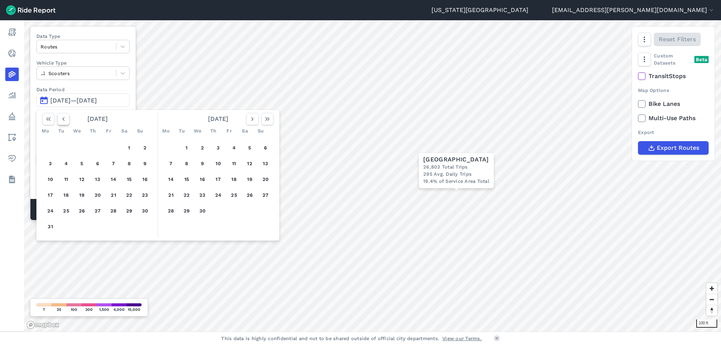
click at [63, 120] on icon "button" at bounding box center [64, 119] width 8 height 8
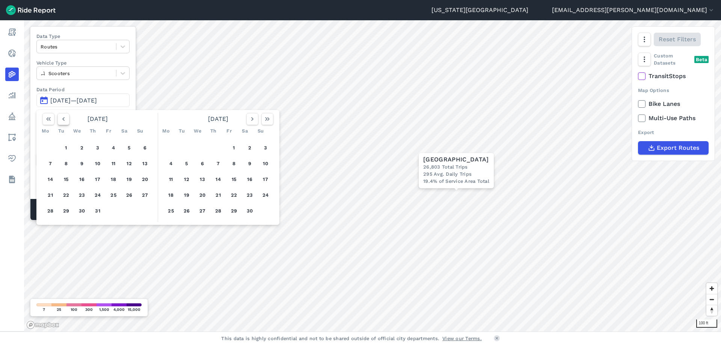
click at [63, 120] on icon "button" at bounding box center [64, 119] width 8 height 8
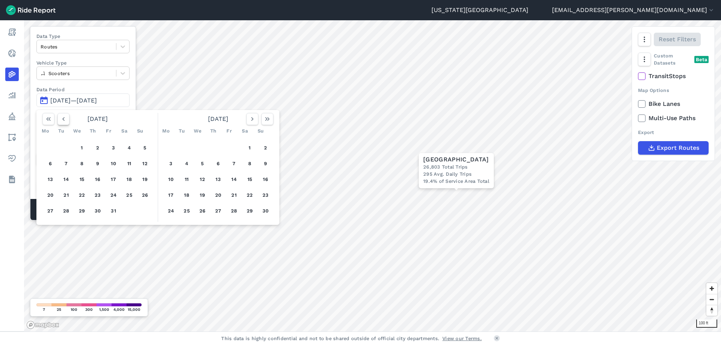
click at [63, 120] on icon "button" at bounding box center [64, 119] width 8 height 8
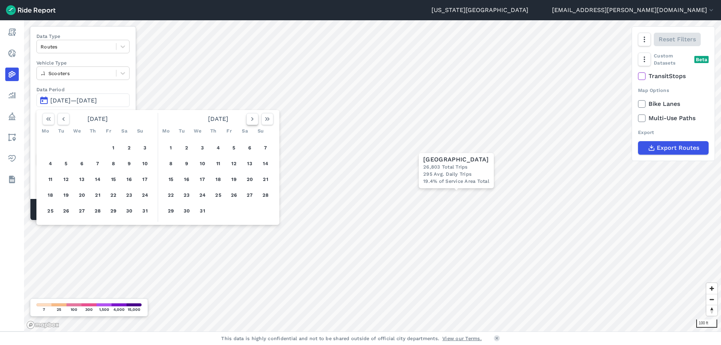
click at [250, 120] on icon "button" at bounding box center [252, 119] width 8 height 8
click at [52, 144] on button "1" at bounding box center [50, 148] width 12 height 12
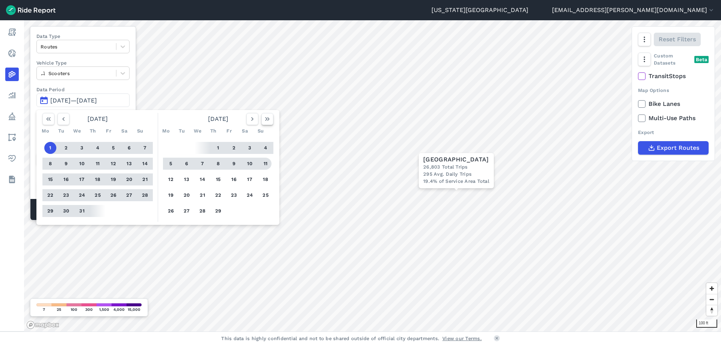
click at [268, 121] on icon "button" at bounding box center [268, 119] width 8 height 8
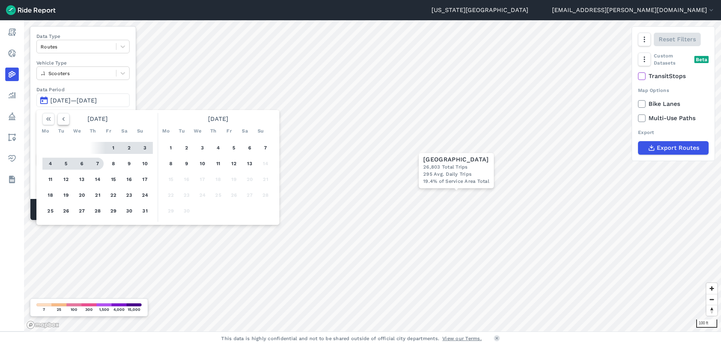
click at [67, 119] on button "button" at bounding box center [63, 119] width 12 height 12
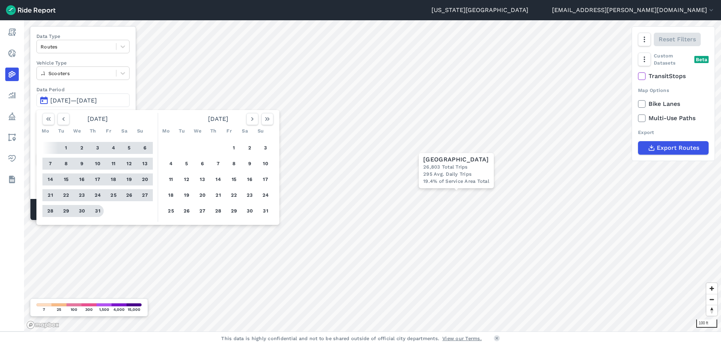
click at [95, 209] on button "31" at bounding box center [98, 211] width 12 height 12
